Goal: Information Seeking & Learning: Learn about a topic

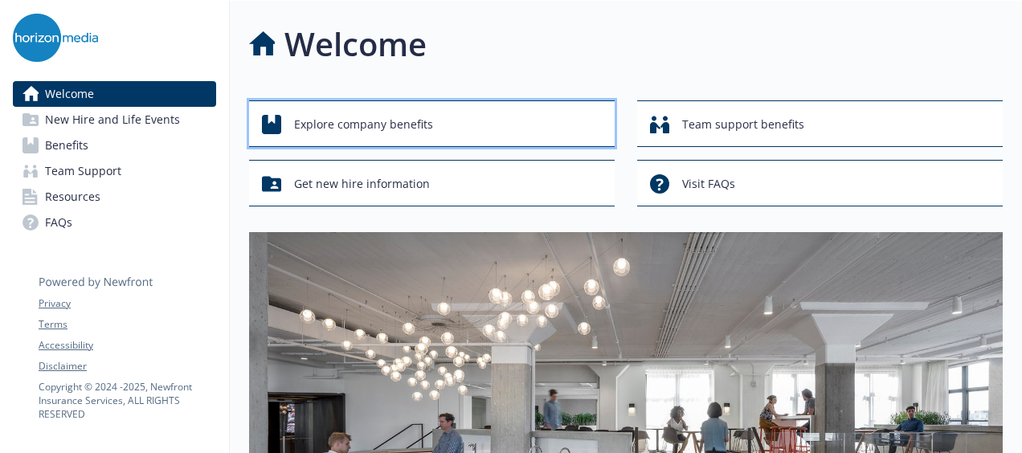
click at [332, 115] on span "Explore company benefits" at bounding box center [363, 124] width 139 height 31
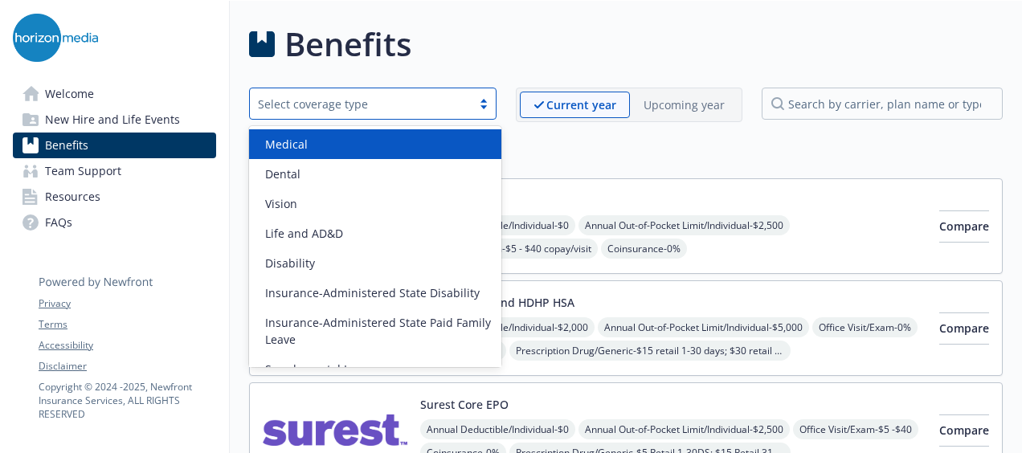
click at [330, 104] on div "Select coverage type" at bounding box center [361, 104] width 206 height 17
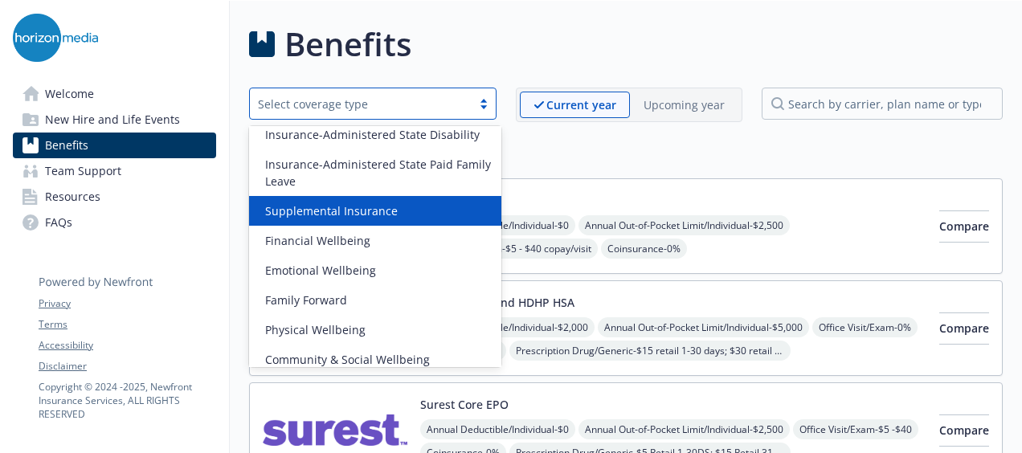
scroll to position [169, 0]
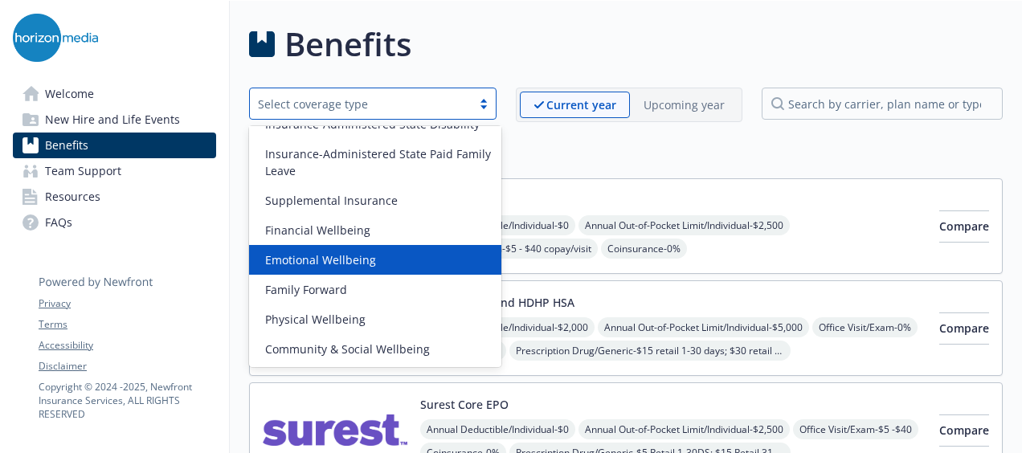
click at [362, 249] on div "Emotional Wellbeing" at bounding box center [375, 260] width 252 height 30
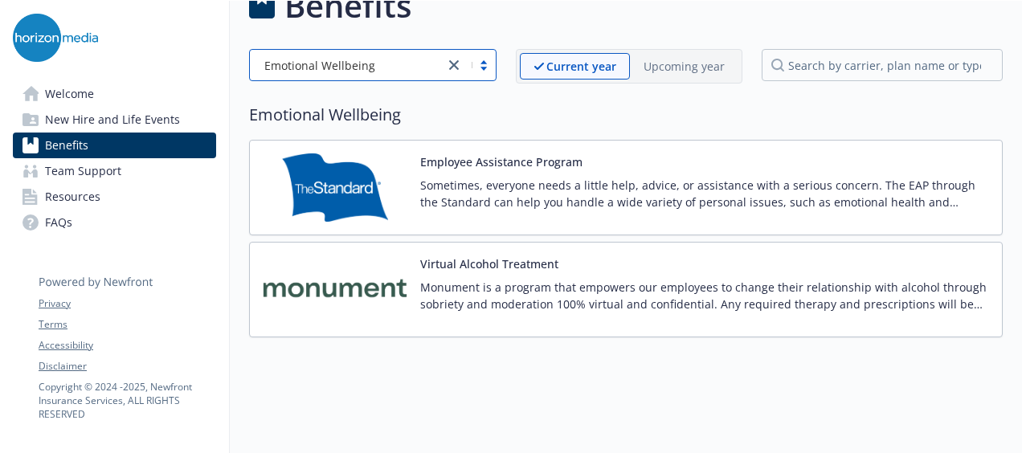
scroll to position [0, 0]
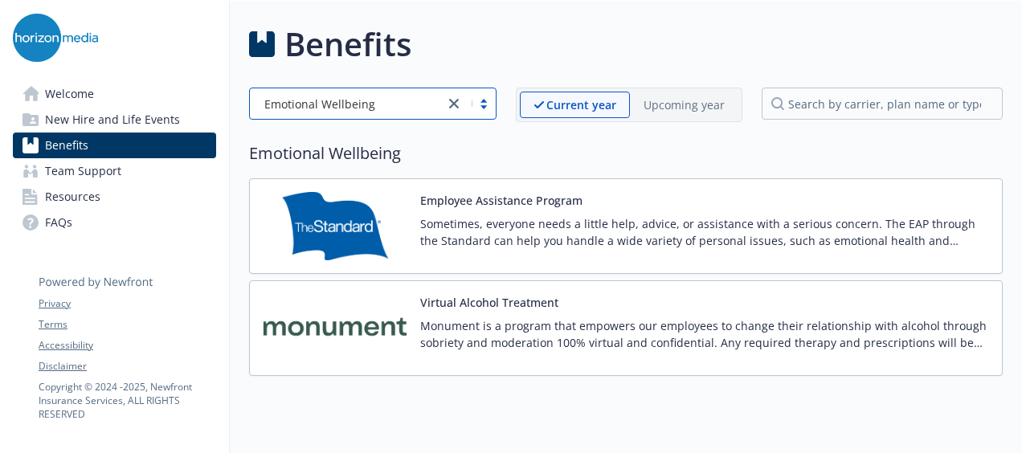
click at [448, 90] on div "Emotional Wellbeing" at bounding box center [372, 104] width 247 height 32
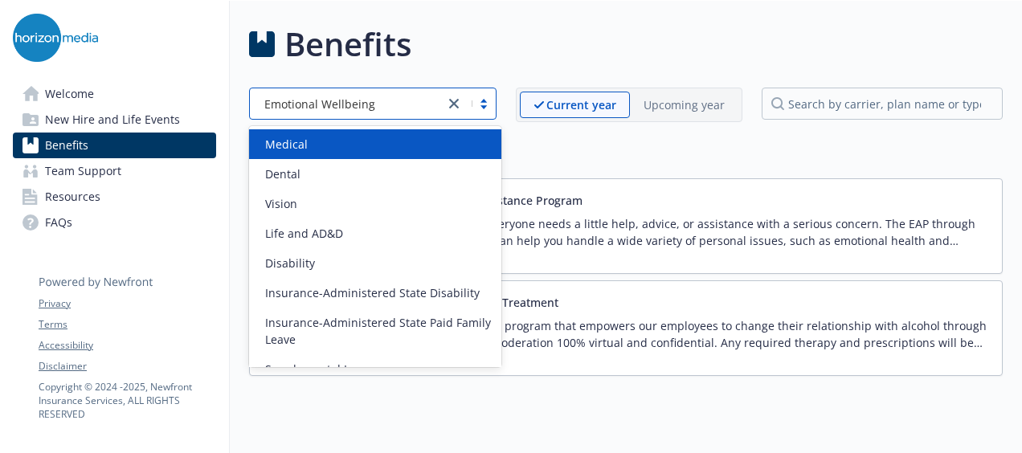
click at [337, 143] on div "Medical" at bounding box center [375, 144] width 233 height 17
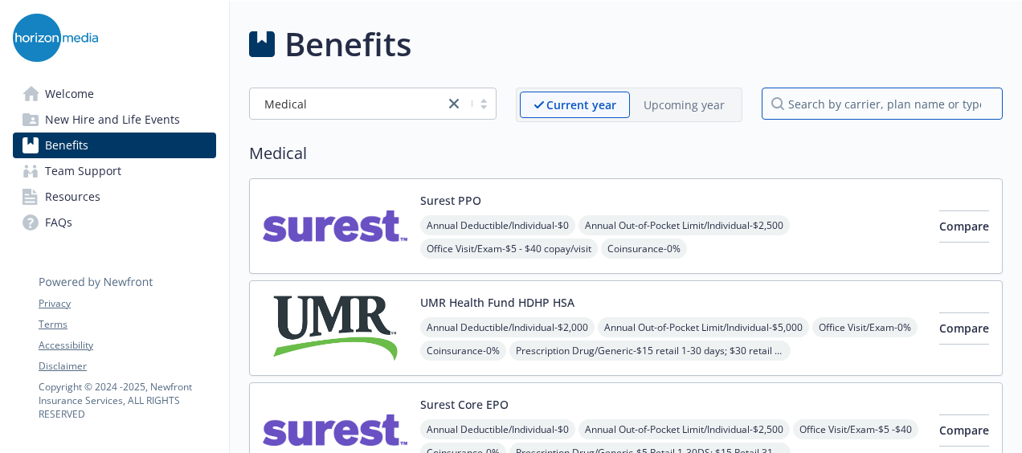
click at [795, 100] on input "search by carrier, plan name or type" at bounding box center [882, 104] width 241 height 32
click at [100, 206] on link "Resources" at bounding box center [114, 197] width 203 height 26
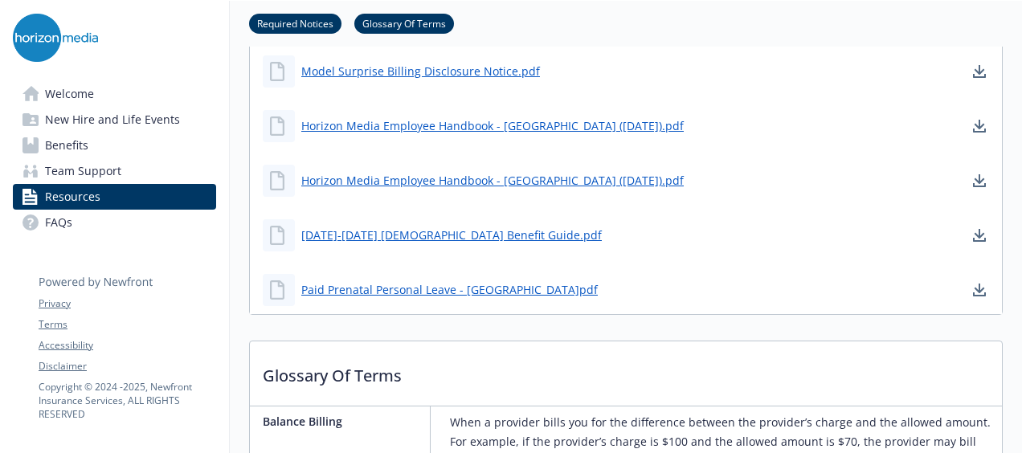
scroll to position [1285, 0]
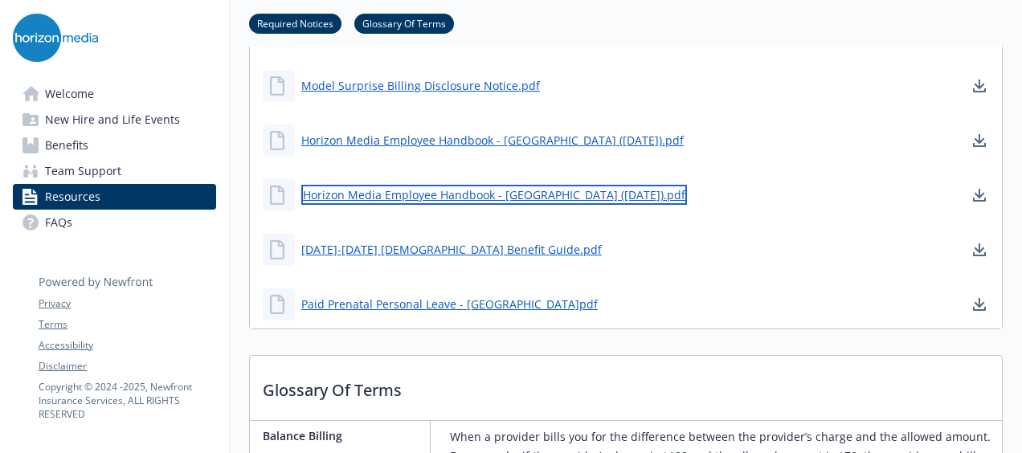
click at [407, 199] on link "Horizon Media Employee Handbook - [GEOGRAPHIC_DATA] ([DATE]).pdf" at bounding box center [494, 195] width 386 height 20
